Goal: Use online tool/utility: Utilize a website feature to perform a specific function

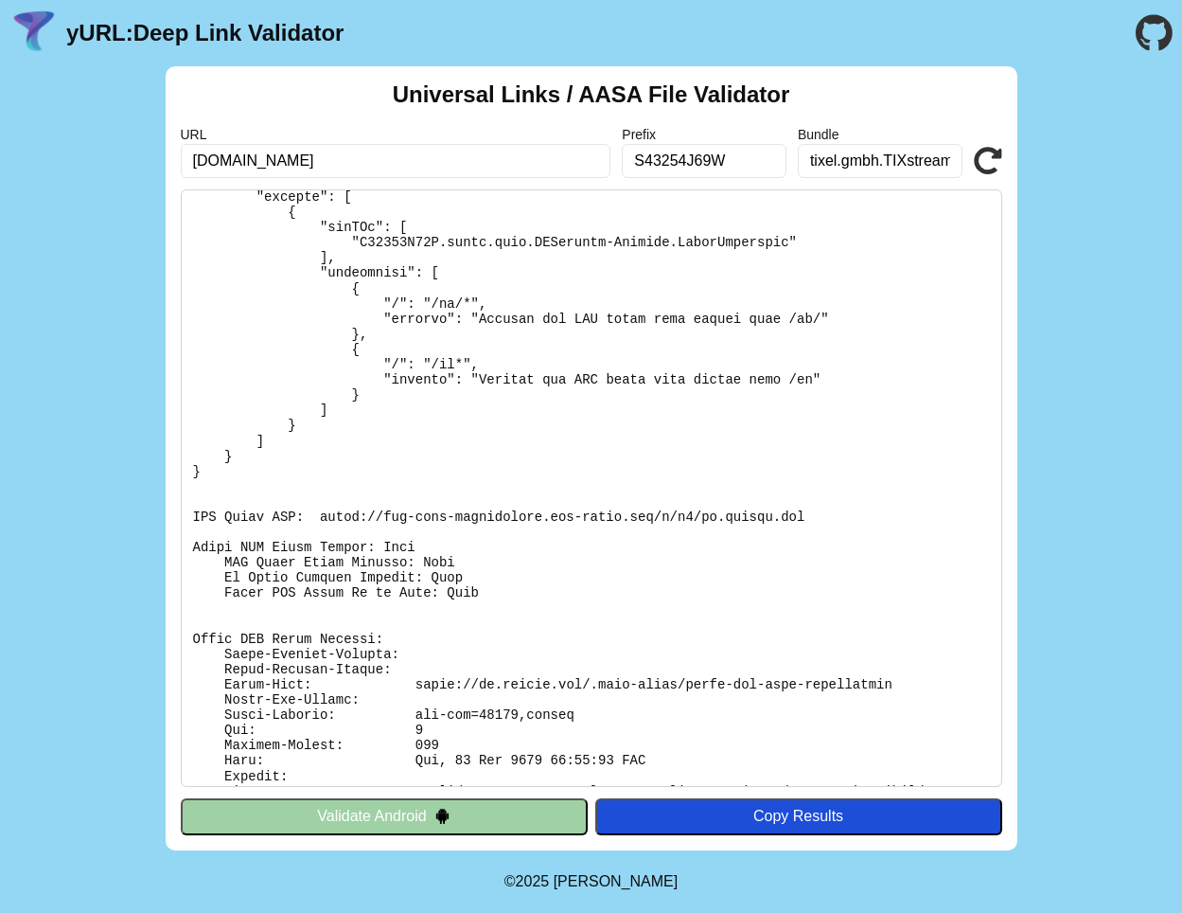
scroll to position [250, 0]
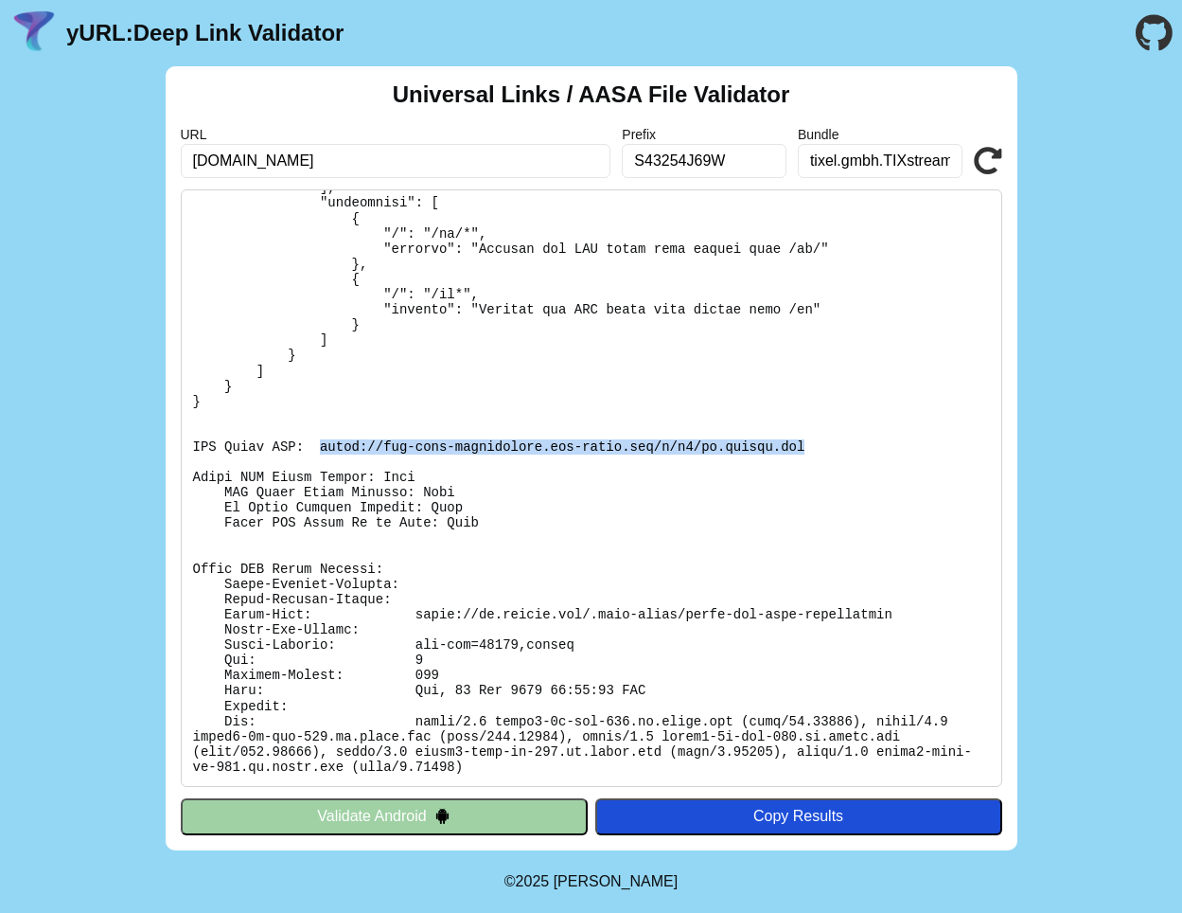
drag, startPoint x: 323, startPoint y: 447, endPoint x: 822, endPoint y: 452, distance: 498.9
click at [822, 452] on pre at bounding box center [592, 487] width 822 height 597
copy pre "https://app-site-association.cdn-apple.com/a/v1/fx.tixway.net"
click at [513, 686] on pre at bounding box center [592, 487] width 822 height 597
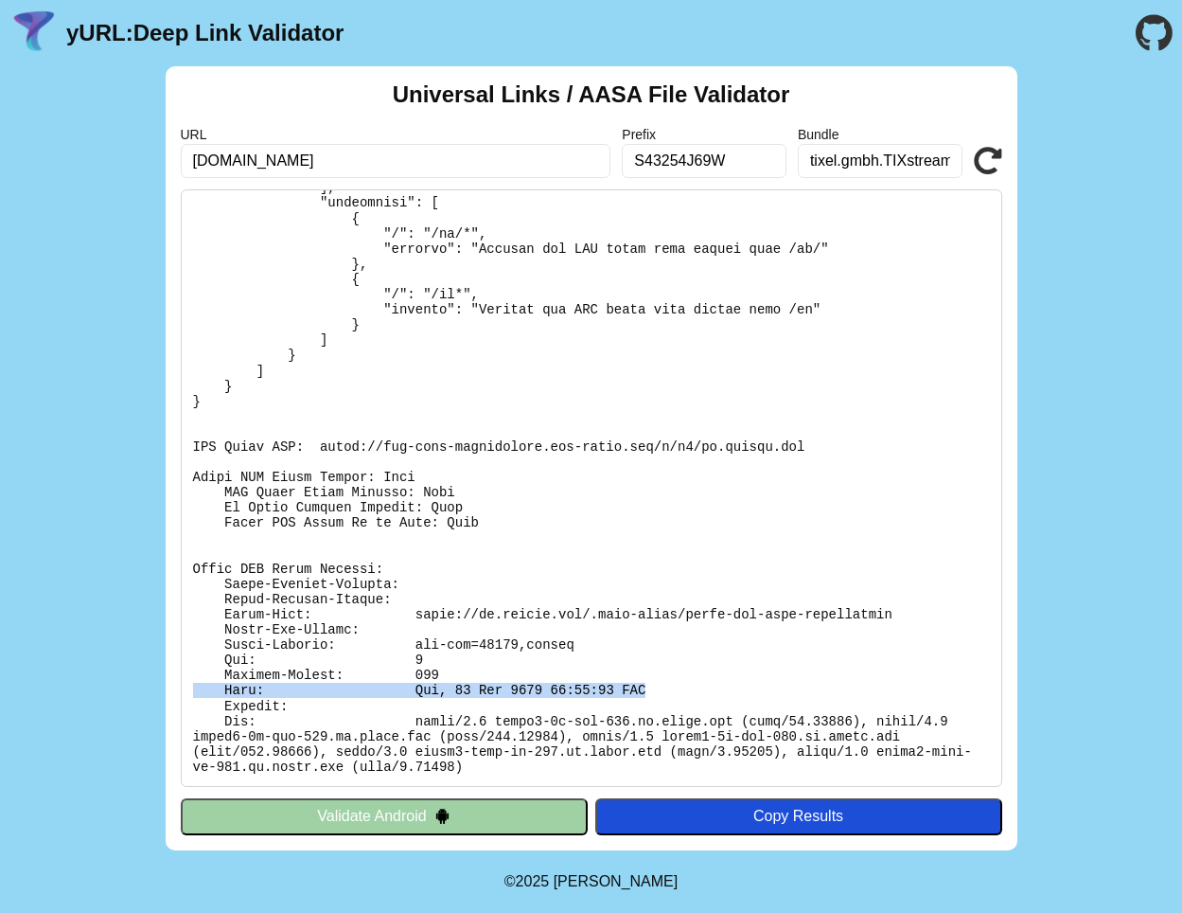
click at [513, 686] on pre at bounding box center [592, 487] width 822 height 597
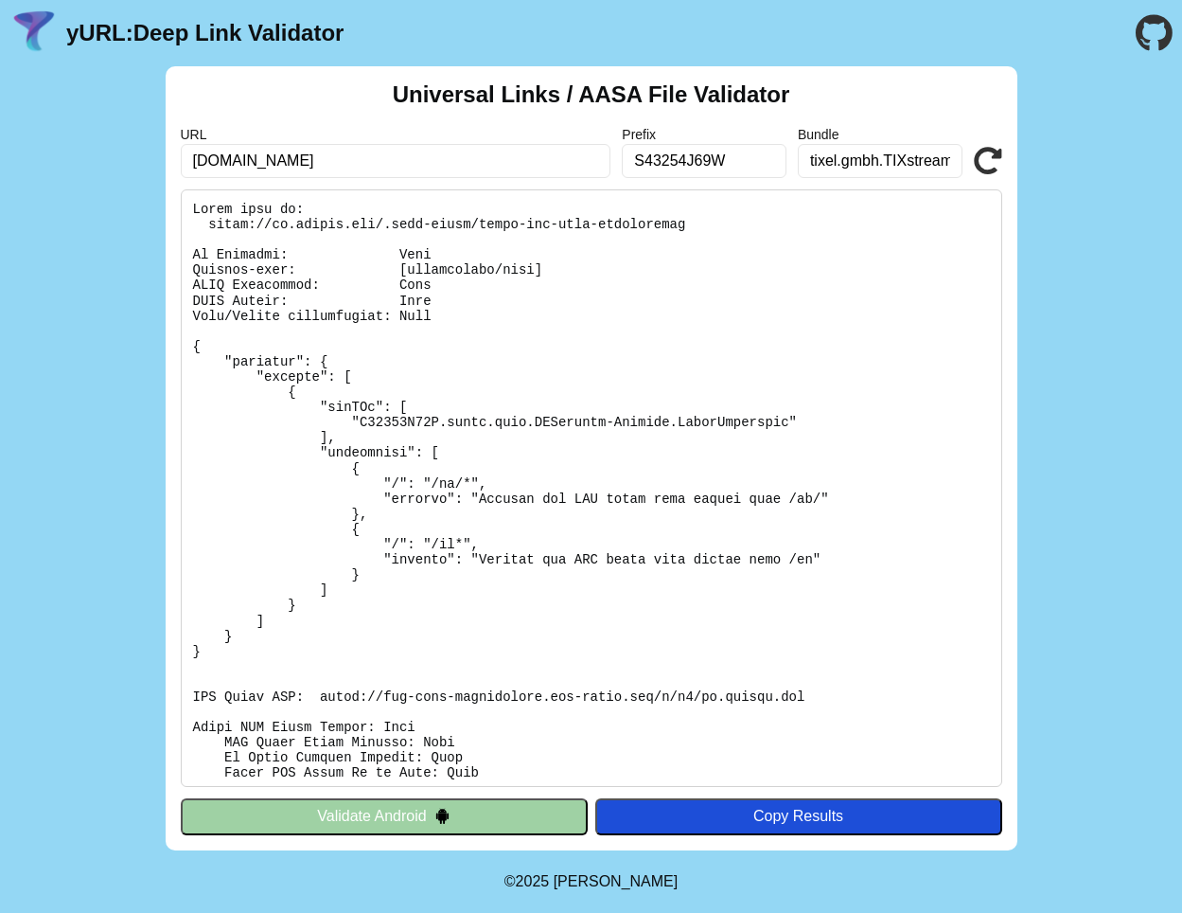
click at [1001, 153] on icon at bounding box center [988, 161] width 28 height 28
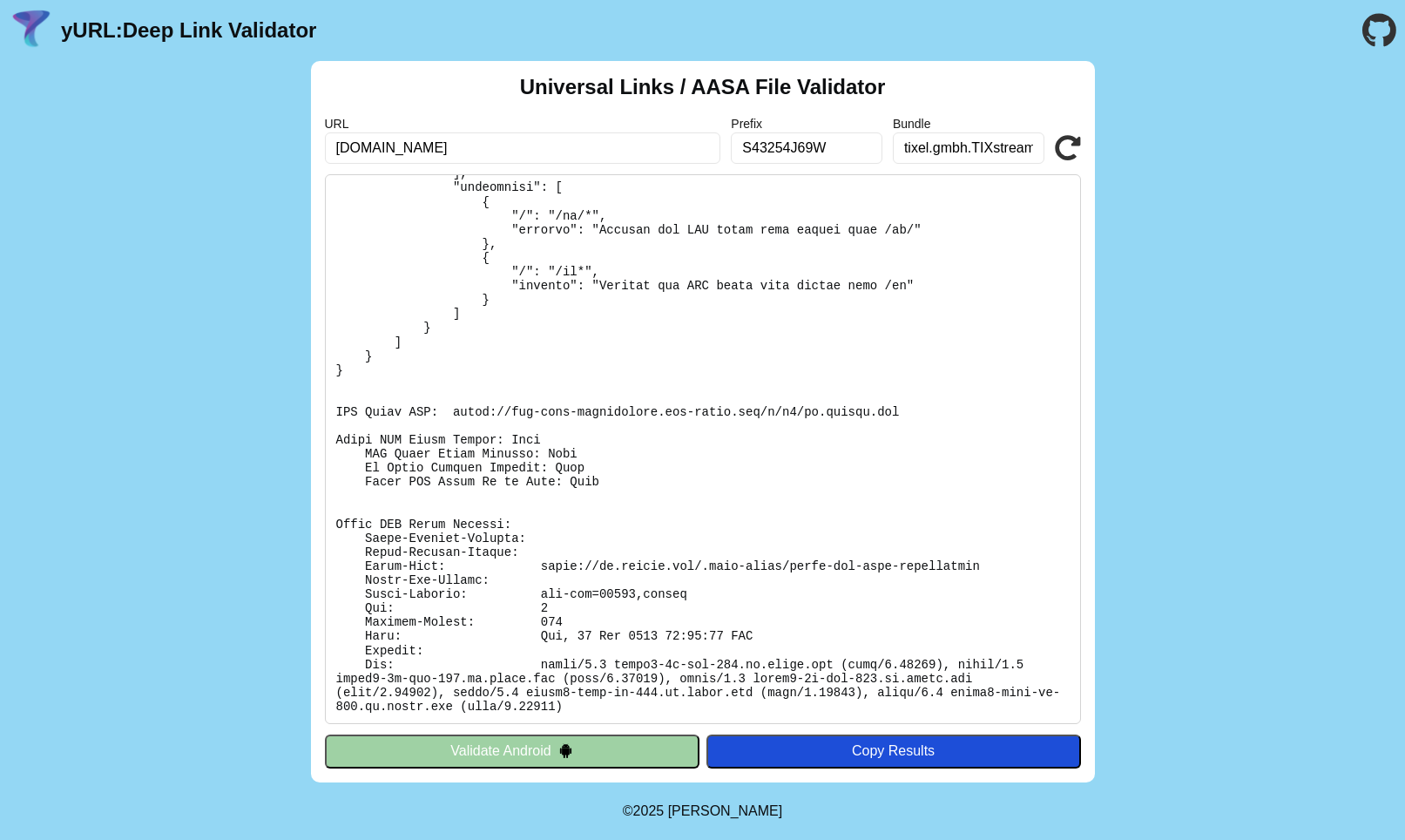
scroll to position [230, 0]
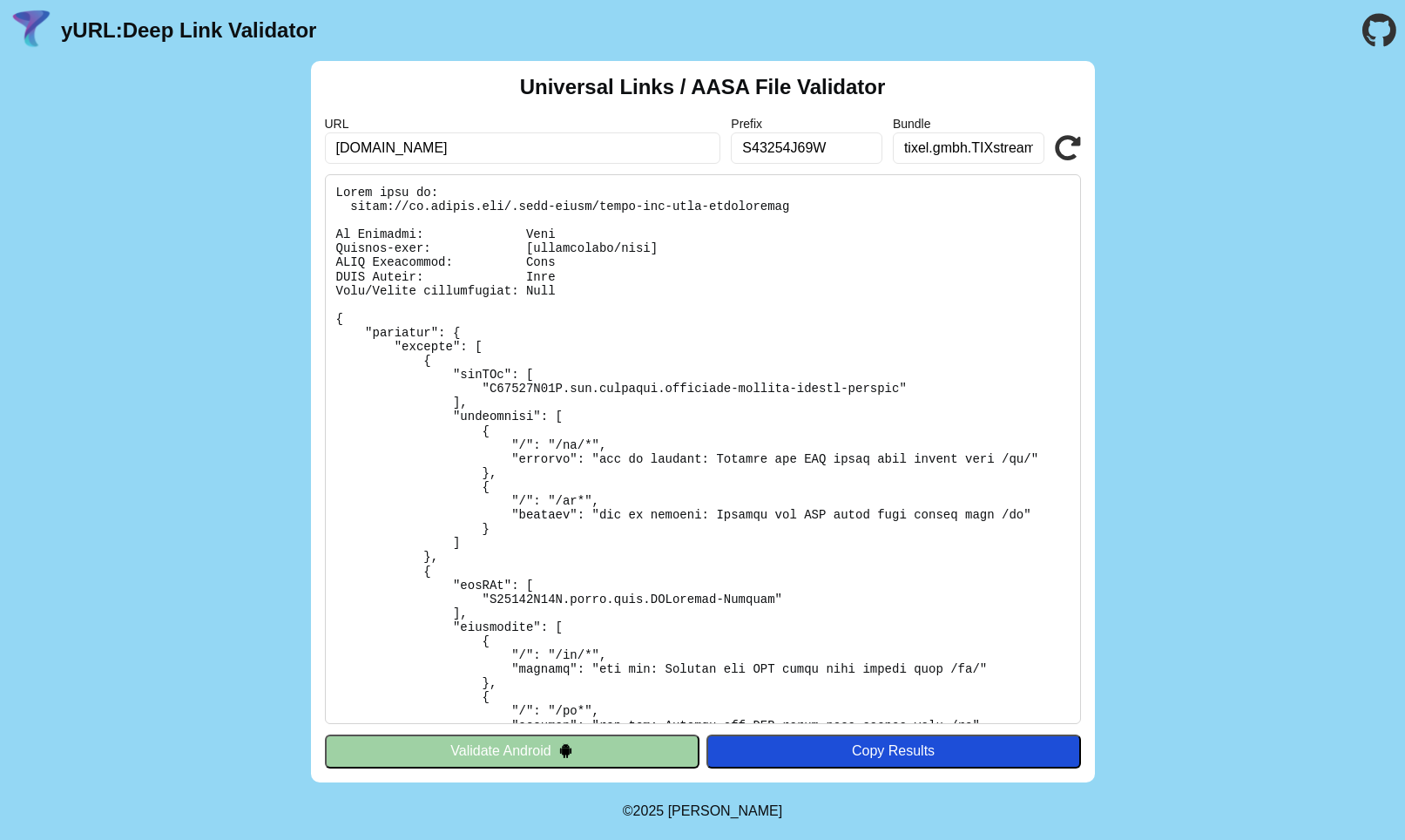
scroll to position [230, 0]
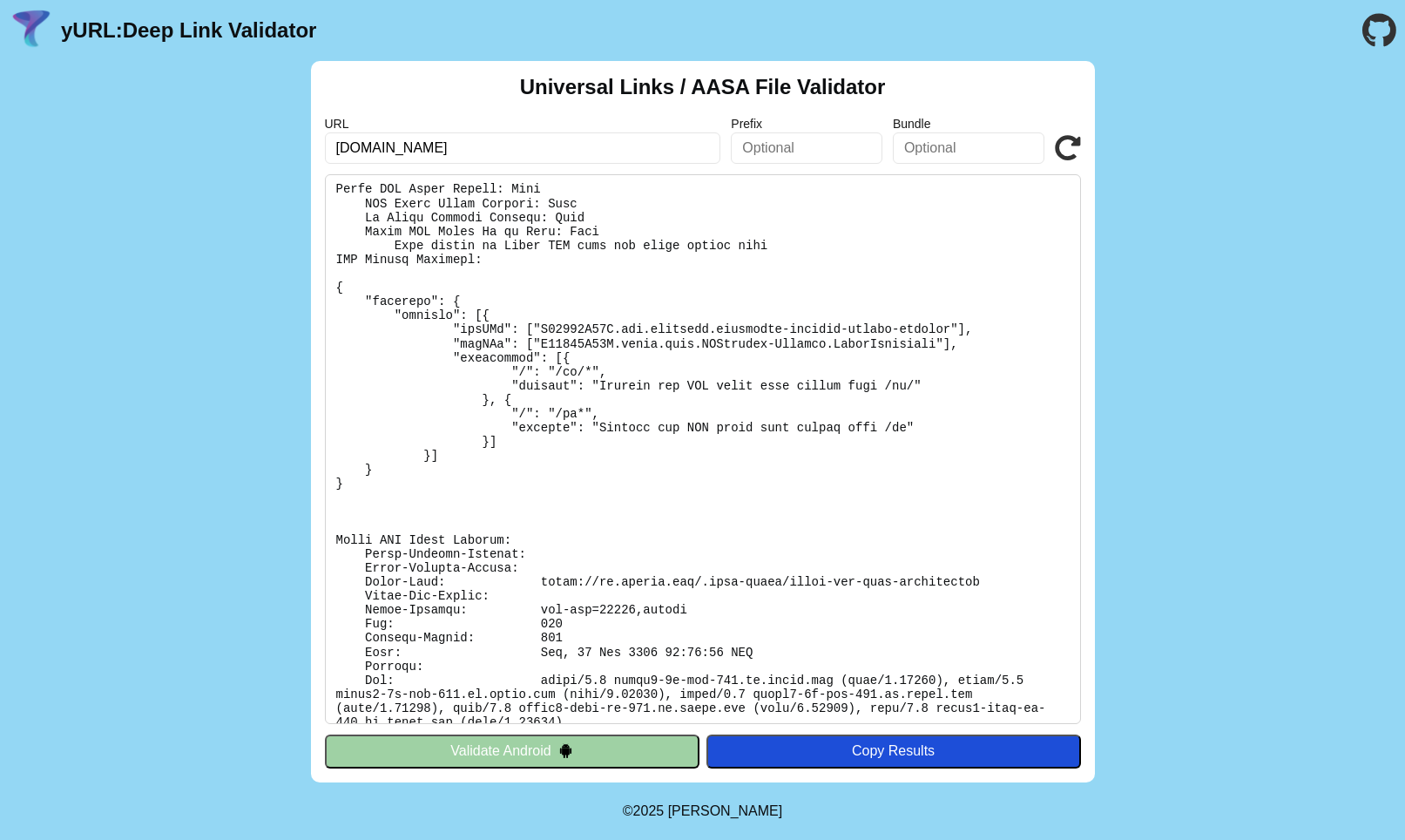
scroll to position [694, 0]
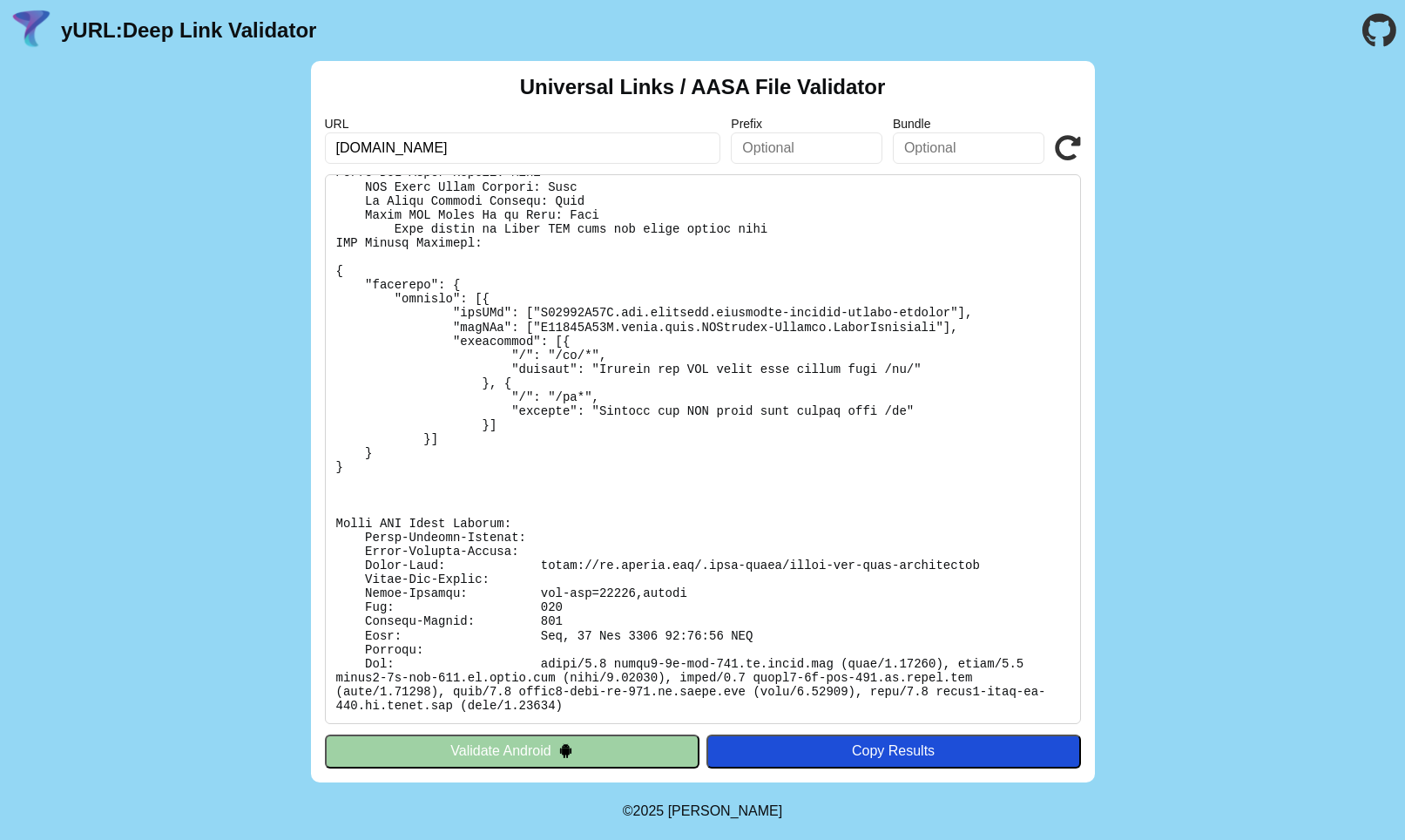
click at [1076, 145] on icon at bounding box center [1067, 148] width 26 height 26
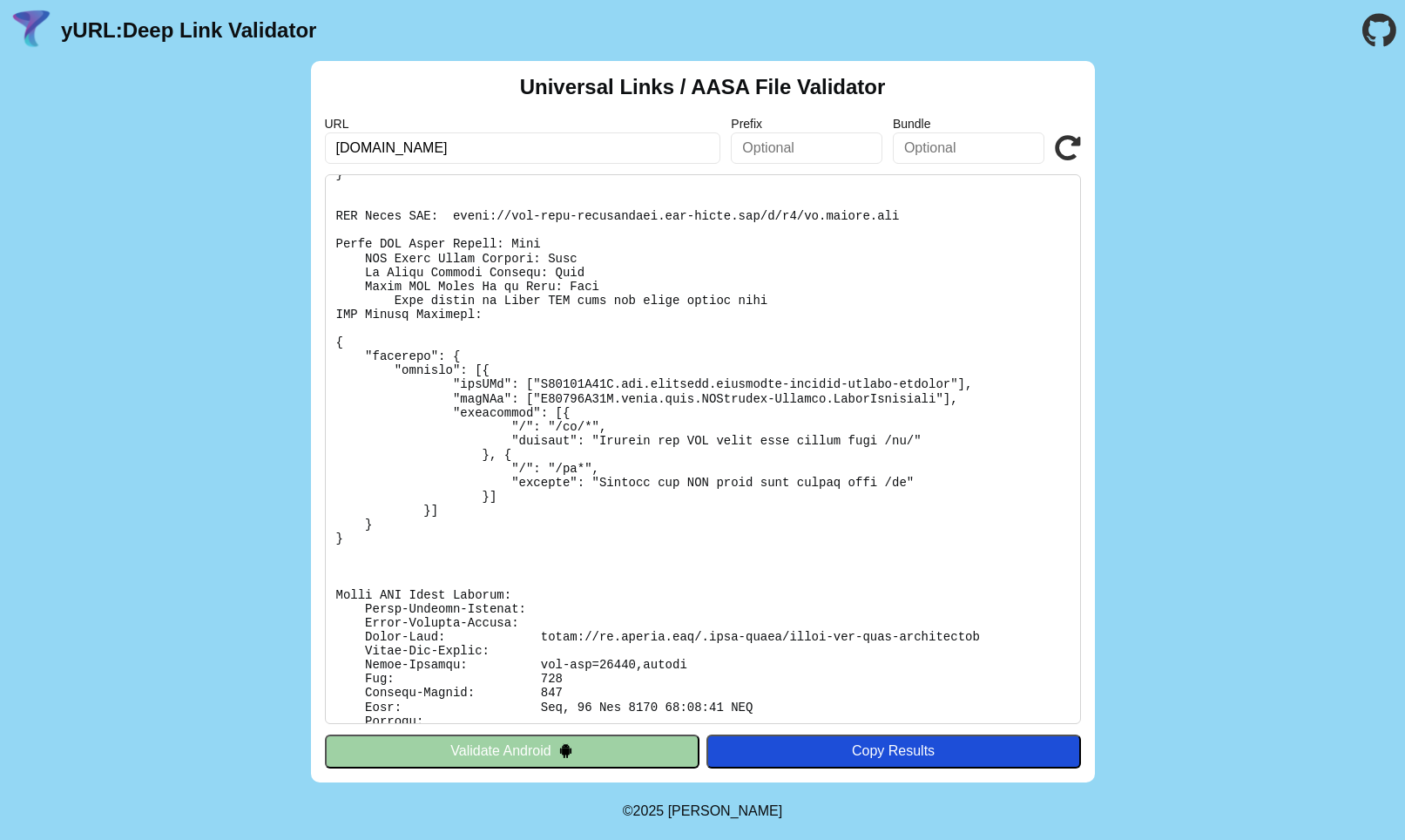
scroll to position [622, 0]
